Goal: Information Seeking & Learning: Find specific fact

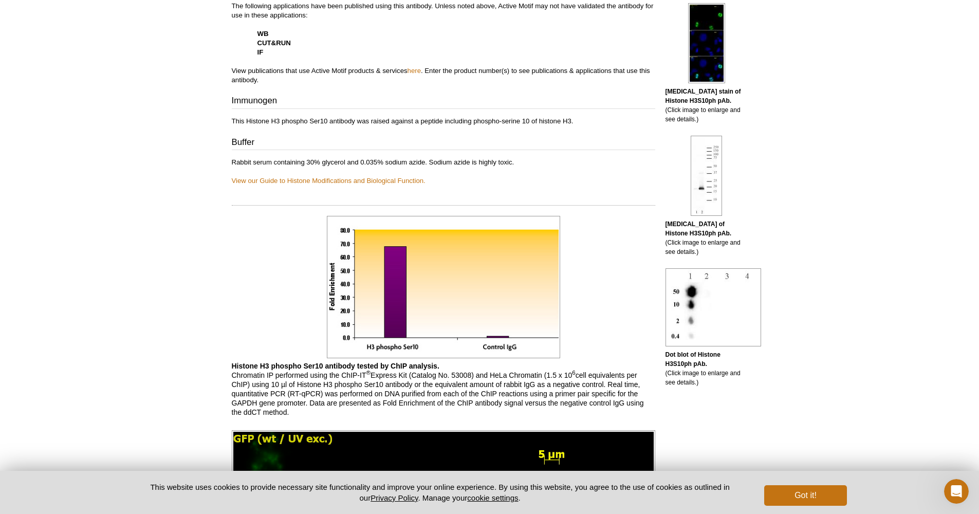
scroll to position [393, 0]
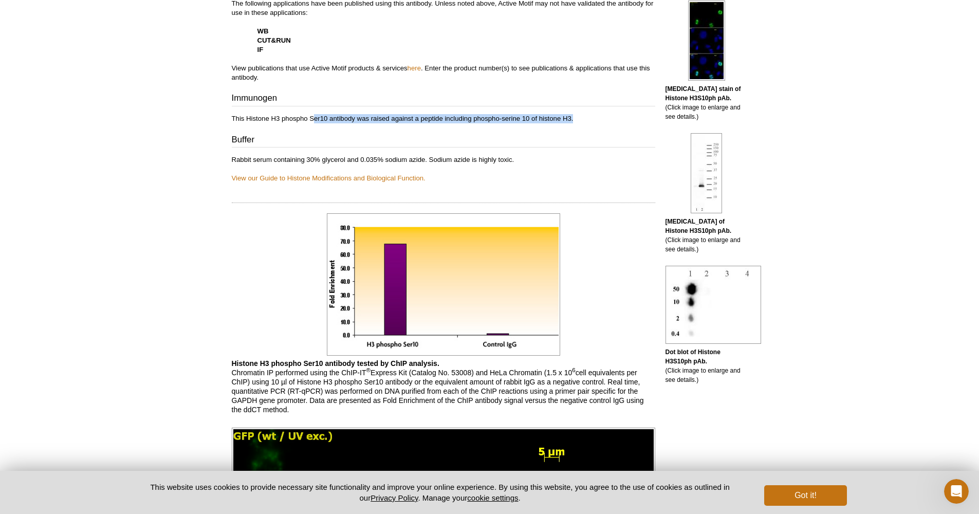
drag, startPoint x: 315, startPoint y: 120, endPoint x: 572, endPoint y: 123, distance: 256.9
click at [572, 123] on p "This Histone H3 phospho Ser10 antibody was raised against a peptide including p…" at bounding box center [443, 118] width 423 height 9
drag, startPoint x: 377, startPoint y: 158, endPoint x: 502, endPoint y: 159, distance: 124.8
click at [502, 159] on p "Rabbit serum containing 30% glycerol and 0.035% sodium azide. Sodium azide is h…" at bounding box center [443, 169] width 423 height 28
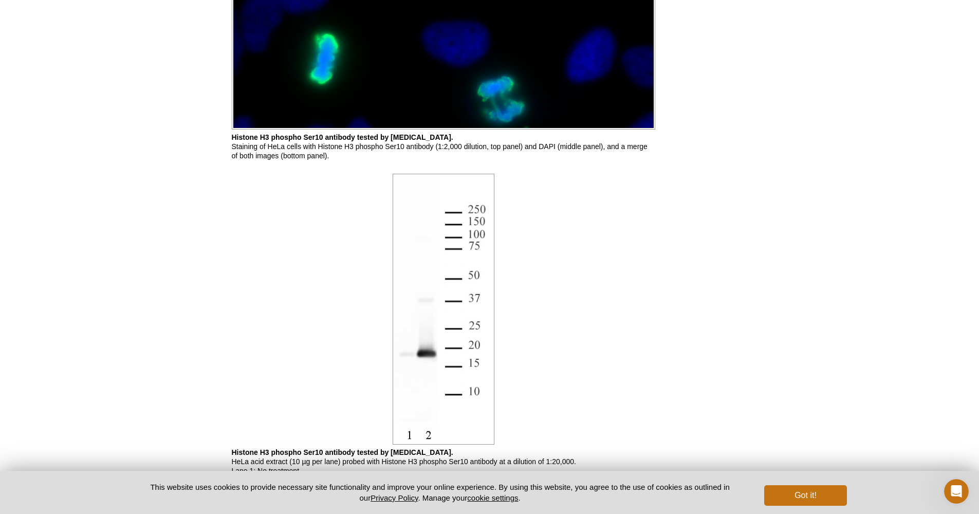
scroll to position [1647, 0]
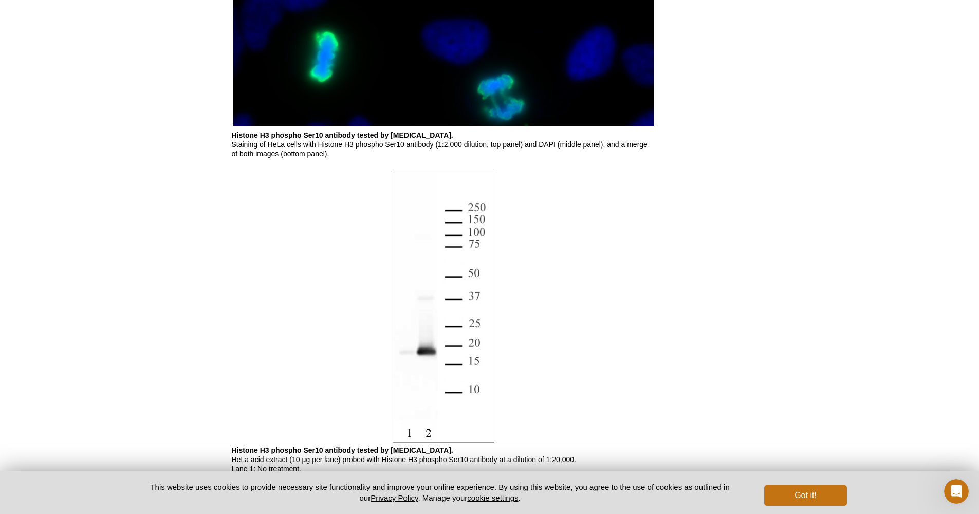
drag, startPoint x: 370, startPoint y: 133, endPoint x: 466, endPoint y: 138, distance: 96.2
click at [466, 138] on p "Histone H3 phospho Ser10 antibody tested by immunofluorescence. Staining of HeL…" at bounding box center [443, 144] width 423 height 28
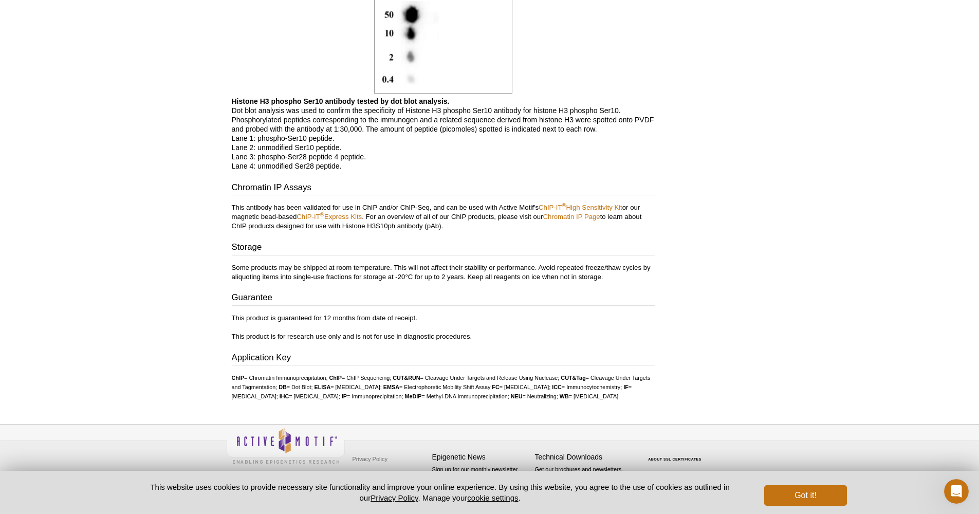
scroll to position [2170, 0]
drag, startPoint x: 378, startPoint y: 92, endPoint x: 414, endPoint y: 144, distance: 63.6
click at [415, 145] on p "Histone H3 phospho Ser10 antibody tested by dot blot analysis. Dot blot analysi…" at bounding box center [443, 134] width 423 height 74
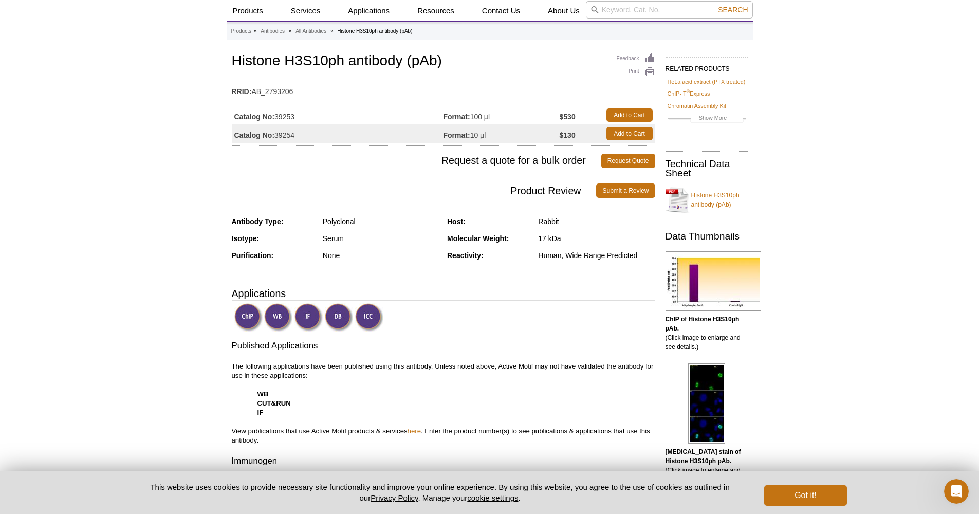
scroll to position [30, 0]
click at [721, 197] on link "Histone H3S10ph antibody (pAb)" at bounding box center [706, 199] width 82 height 31
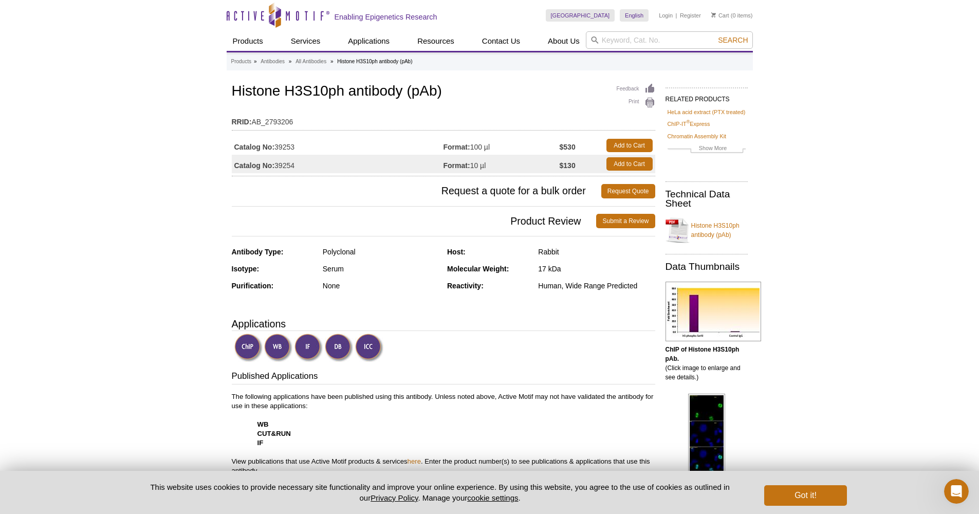
scroll to position [0, 0]
drag, startPoint x: 296, startPoint y: 165, endPoint x: 277, endPoint y: 168, distance: 19.8
click at [277, 168] on td "Catalog No: 39254" at bounding box center [338, 164] width 212 height 18
copy td "39254"
drag, startPoint x: 233, startPoint y: 91, endPoint x: 446, endPoint y: 91, distance: 212.7
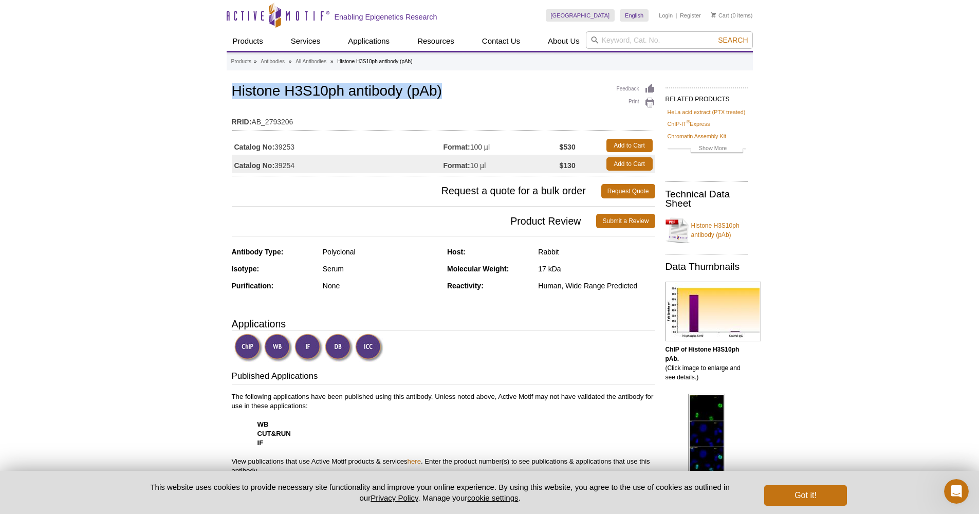
click at [446, 91] on h1 "Histone H3S10ph antibody (pAb)" at bounding box center [443, 91] width 423 height 17
copy h1 "Histone H3S10ph antibody (pAb)"
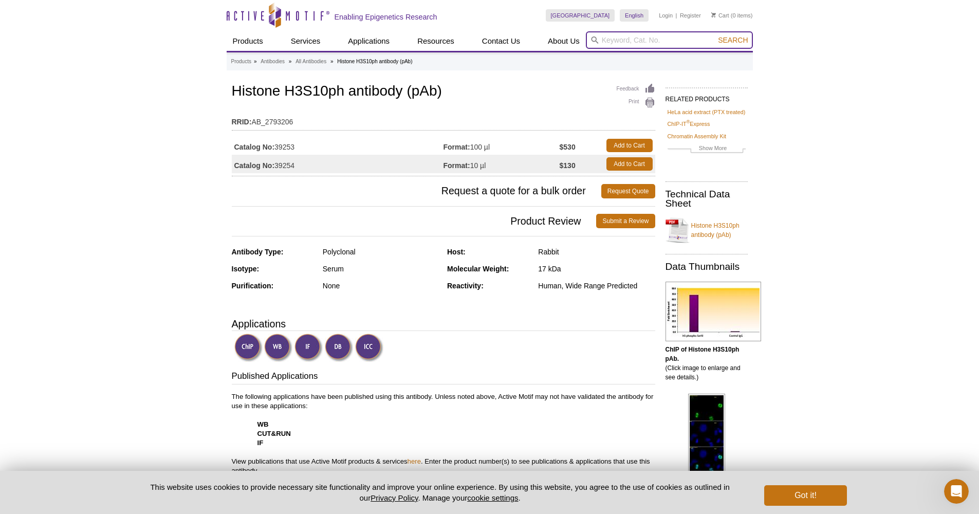
click at [622, 40] on input "search" at bounding box center [669, 39] width 167 height 17
click at [630, 41] on input "search" at bounding box center [669, 39] width 167 height 17
paste input "Phospho-NPM1 (Ser4) (D19C1) XP® Rabbit mAb #3520 20uL"
type input "Phospho-NPM1 (Ser4) (D19C1) XP® Rabbit mAb #3520 20uL"
click at [733, 40] on button "Search" at bounding box center [733, 39] width 36 height 9
